Goal: Information Seeking & Learning: Find specific fact

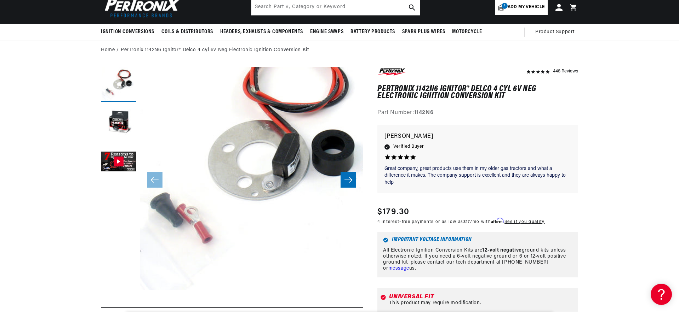
scroll to position [0, 214]
drag, startPoint x: 438, startPoint y: 89, endPoint x: 379, endPoint y: 89, distance: 58.7
click at [379, 90] on h1 "PerTronix 1142N6 Ignitor® Delco 4 cyl 6v Neg Electronic Ignition Conversion Kit" at bounding box center [477, 93] width 201 height 15
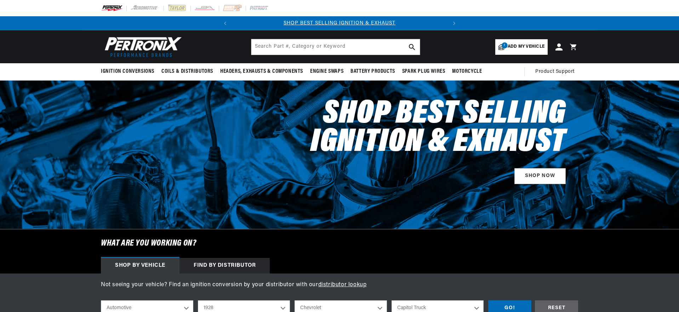
select select "1928"
select select "Chevrolet"
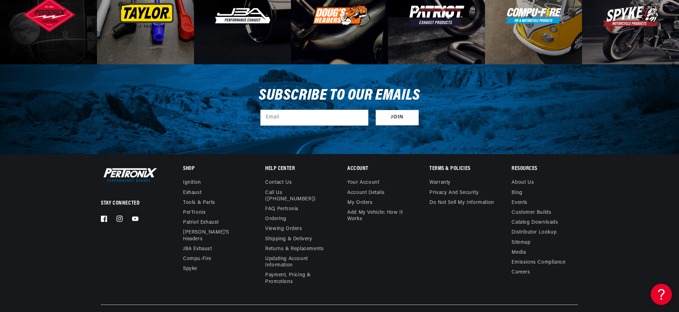
scroll to position [2408, 0]
click at [523, 183] on link "About Us" at bounding box center [522, 183] width 22 height 8
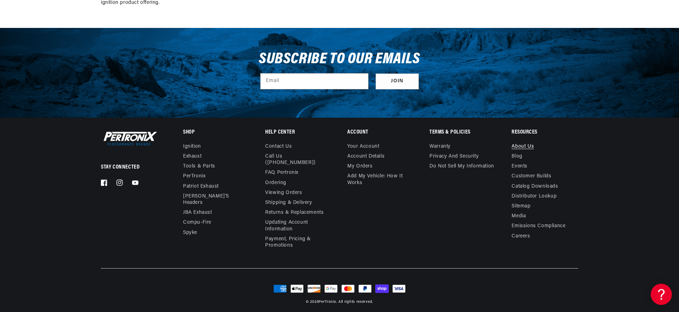
scroll to position [0, 214]
click at [544, 197] on link "Distributor Lookup" at bounding box center [533, 197] width 45 height 10
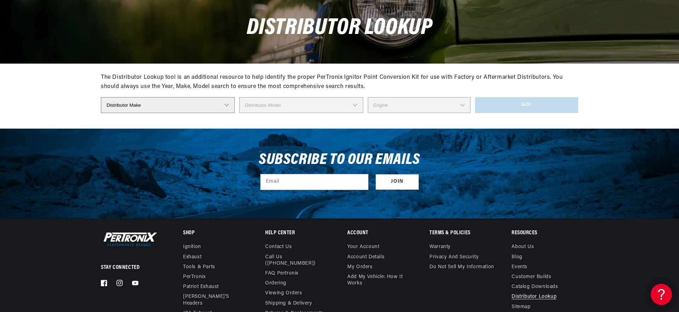
scroll to position [88, 0]
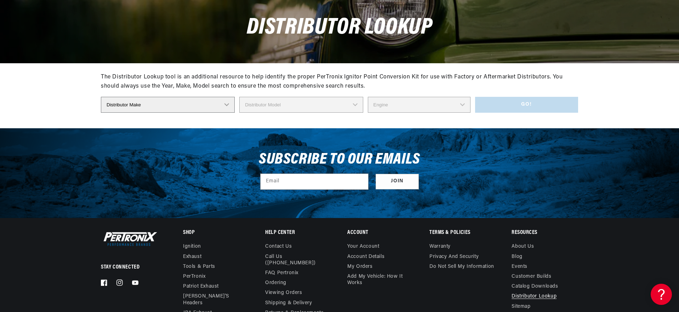
click at [164, 102] on select "Distributor Make Accel [PERSON_NAME] Autolite Bosch Century Chrysler Clark Colt…" at bounding box center [168, 105] width 134 height 16
select select "Delco"
click at [269, 107] on select "Distributor Model" at bounding box center [301, 105] width 124 height 16
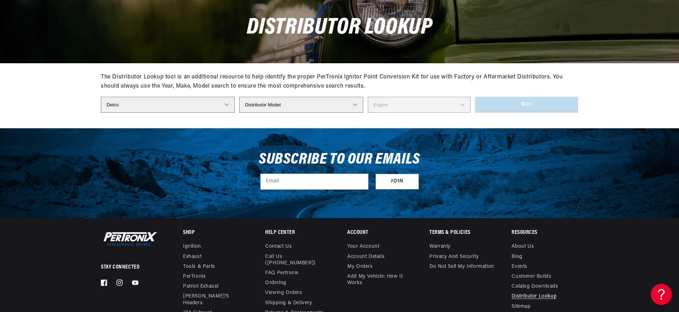
select select "635B"
click at [393, 105] on select "Engine 4" at bounding box center [419, 105] width 103 height 16
select select "4"
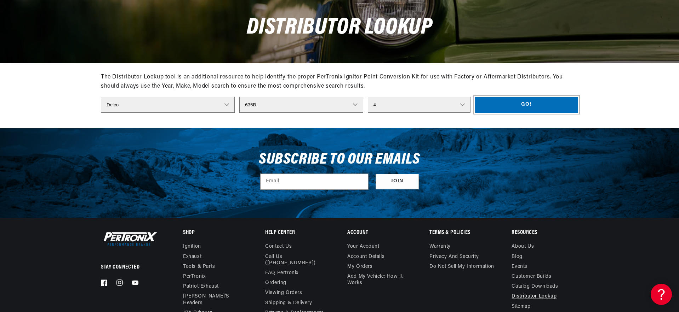
click at [558, 102] on button "Go!" at bounding box center [526, 105] width 103 height 16
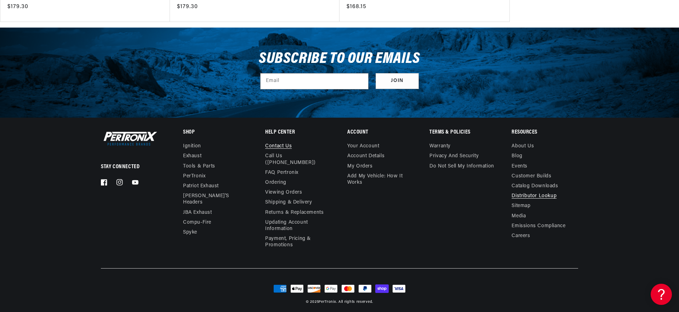
scroll to position [0, 214]
click at [277, 148] on link "Contact us" at bounding box center [278, 147] width 27 height 8
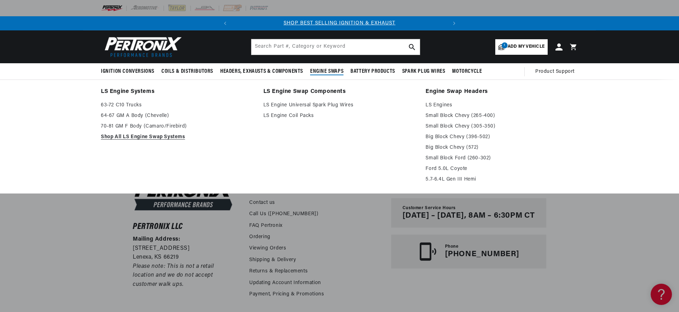
click at [321, 71] on span "Engine Swaps" at bounding box center [326, 71] width 33 height 7
click at [146, 138] on link "Shop All LS Engine Swap Systems" at bounding box center [177, 137] width 153 height 8
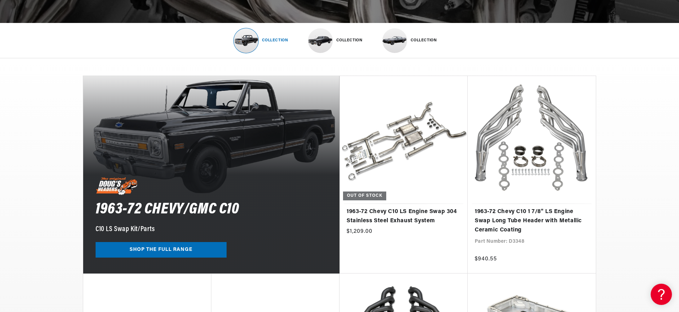
scroll to position [277, 0]
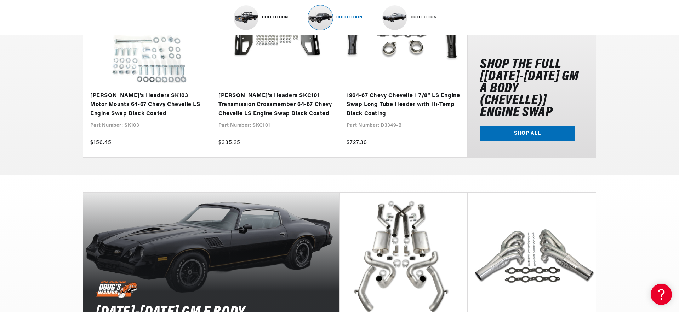
scroll to position [924, 0]
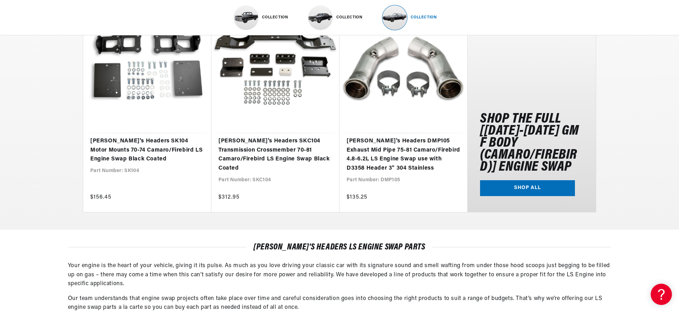
scroll to position [1309, 0]
